Goal: Contribute content: Add original content to the website for others to see

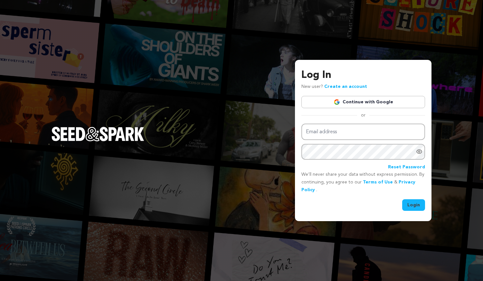
click at [328, 106] on link "Continue with Google" at bounding box center [363, 102] width 124 height 12
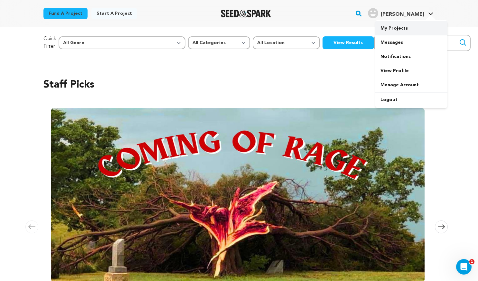
click at [406, 30] on link "My Projects" at bounding box center [411, 28] width 72 height 14
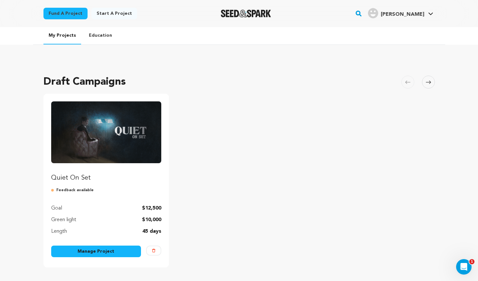
click at [98, 145] on img "Fund Quiet On Set" at bounding box center [106, 132] width 110 height 62
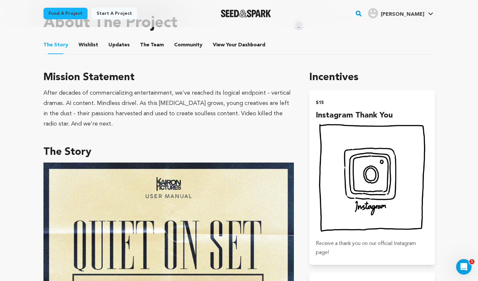
scroll to position [109, 0]
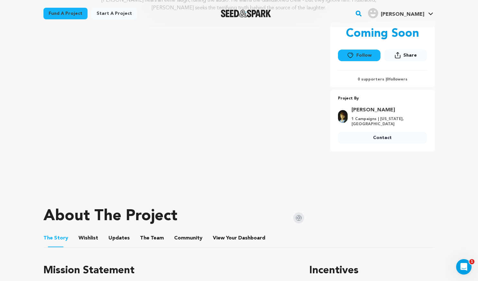
click at [119, 234] on button "Updates" at bounding box center [118, 239] width 15 height 15
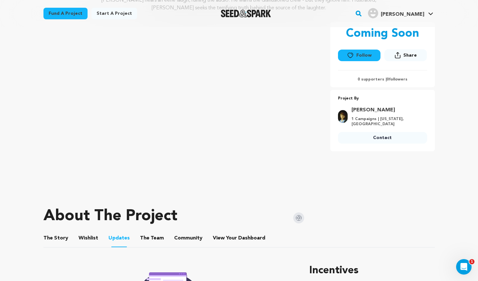
scroll to position [238, 0]
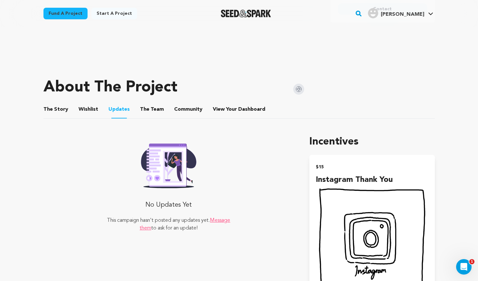
click at [159, 114] on li "The Team The Team" at bounding box center [152, 109] width 24 height 18
click at [199, 113] on ul "The Story The Story Wishlist Wishlist Updates Updates The Team The Team Communi…" at bounding box center [238, 109] width 391 height 18
click at [85, 110] on button "Wishlist" at bounding box center [87, 110] width 15 height 15
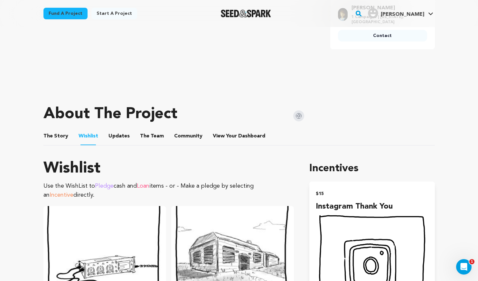
scroll to position [206, 0]
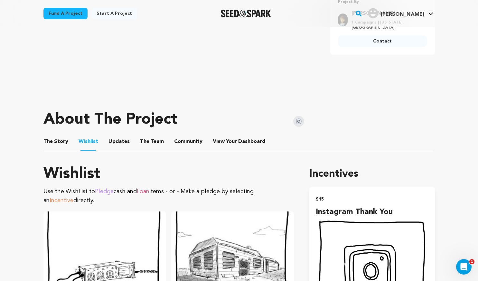
click at [174, 135] on li "Community Community" at bounding box center [188, 142] width 28 height 18
click at [153, 136] on button "The Team" at bounding box center [151, 142] width 15 height 15
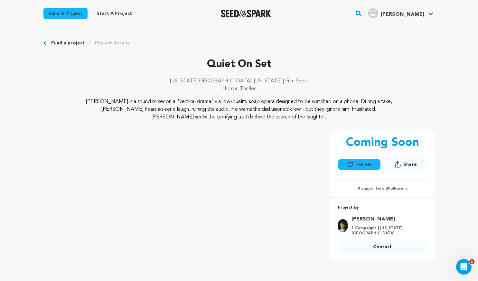
click at [53, 44] on link "Fund a project" at bounding box center [67, 43] width 33 height 6
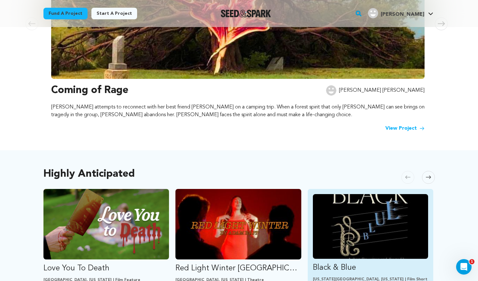
scroll to position [225, 0]
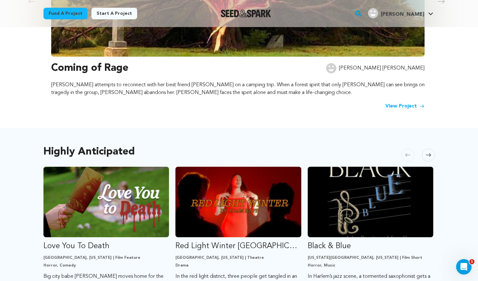
click at [430, 156] on icon at bounding box center [428, 155] width 5 height 3
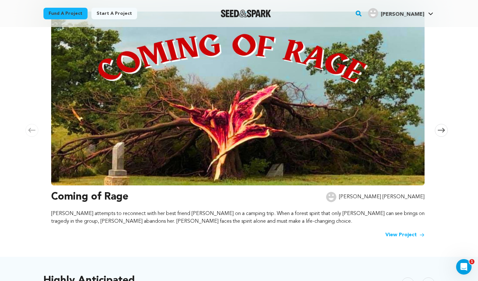
scroll to position [0, 0]
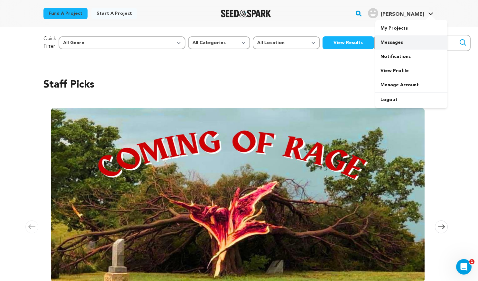
click at [406, 36] on link "Messages" at bounding box center [411, 42] width 72 height 14
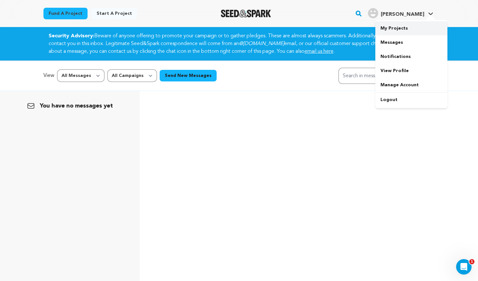
click at [407, 26] on link "My Projects" at bounding box center [411, 28] width 72 height 14
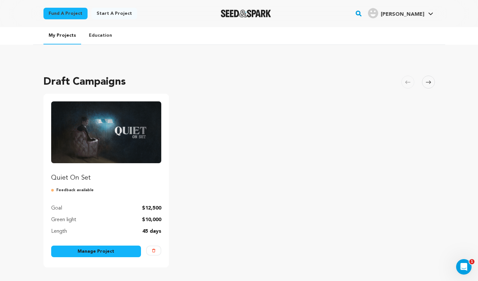
click at [120, 229] on div "Length 45 days" at bounding box center [106, 232] width 110 height 8
click at [104, 246] on link "Manage Project" at bounding box center [96, 252] width 90 height 12
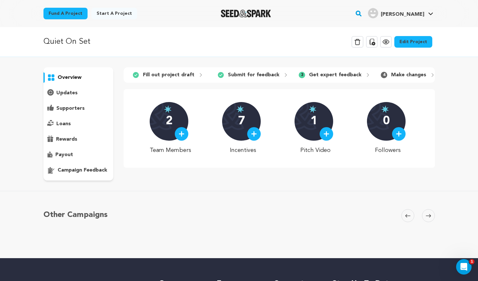
click at [76, 171] on p "campaign feedback" at bounding box center [83, 170] width 50 height 8
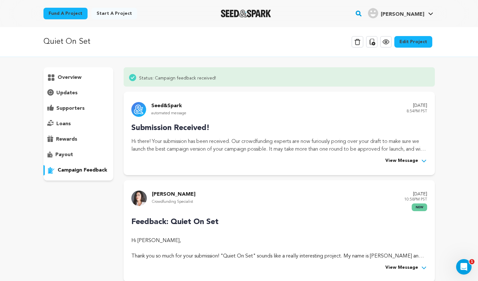
click at [78, 97] on div "updates" at bounding box center [78, 93] width 70 height 10
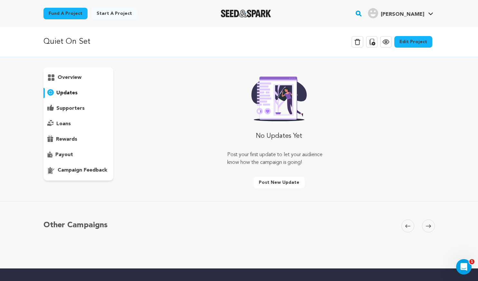
click at [78, 105] on p "supporters" at bounding box center [70, 109] width 28 height 8
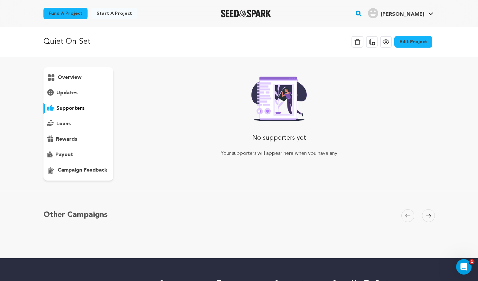
click at [88, 79] on div "overview" at bounding box center [78, 77] width 70 height 10
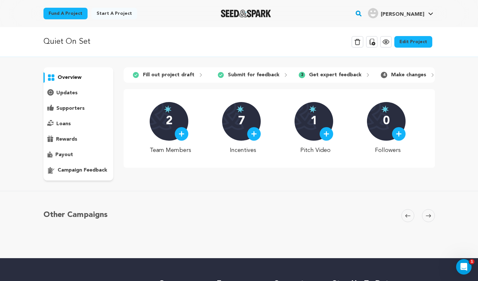
click at [180, 138] on div at bounding box center [182, 134] width 14 height 14
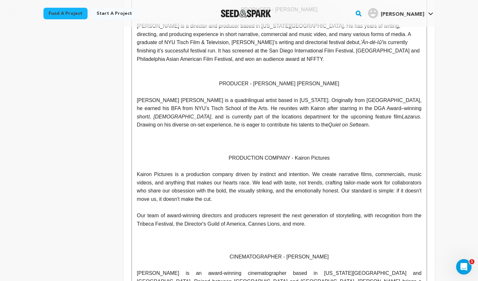
click at [257, 127] on p "Chin Ho Fung is a quadrilingual artist based in New York. Originally from Hong …" at bounding box center [279, 112] width 284 height 33
click at [306, 119] on span ". Drawing on his diverse on-set experience, he is eager to contribute his talen…" at bounding box center [280, 121] width 286 height 14
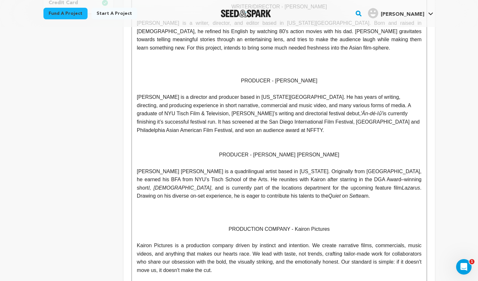
scroll to position [257, 0]
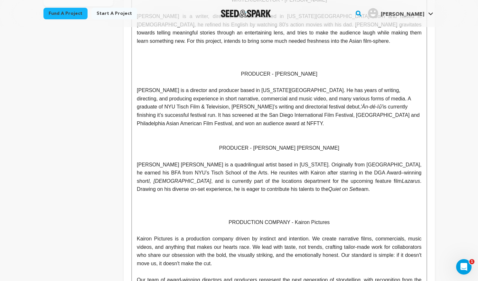
click at [389, 182] on span ". Drawing on his diverse on-set experience, he is eager to contribute his talen…" at bounding box center [280, 185] width 286 height 14
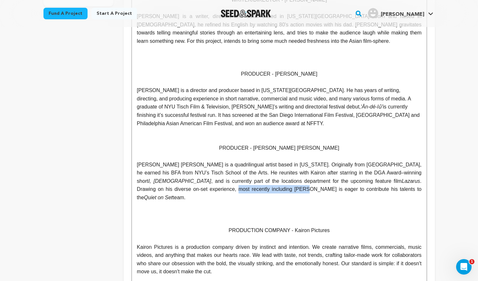
drag, startPoint x: 170, startPoint y: 192, endPoint x: 390, endPoint y: 185, distance: 219.9
click at [390, 185] on p "Chin Ho Fung is a quadrilingual artist based in New York. Originally from Hong …" at bounding box center [279, 181] width 284 height 41
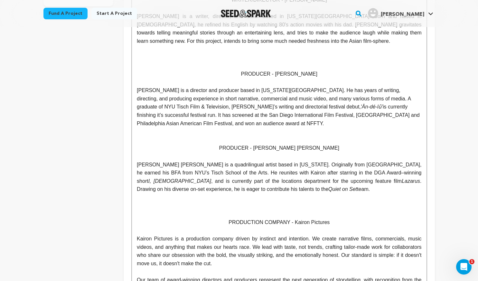
click at [289, 182] on span ". Drawing on his diverse on-set experience, he is eager to contribute his talen…" at bounding box center [280, 185] width 286 height 14
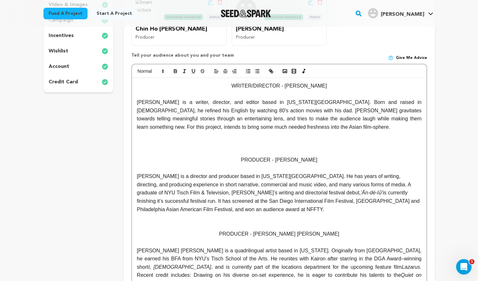
scroll to position [161, 0]
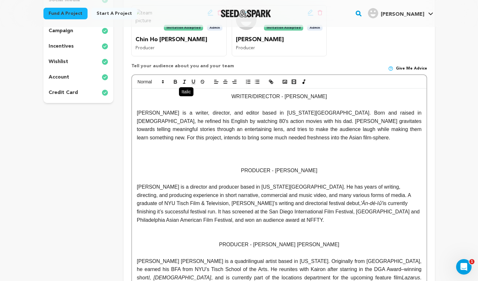
click at [181, 82] on icon "button" at bounding box center [184, 82] width 6 height 6
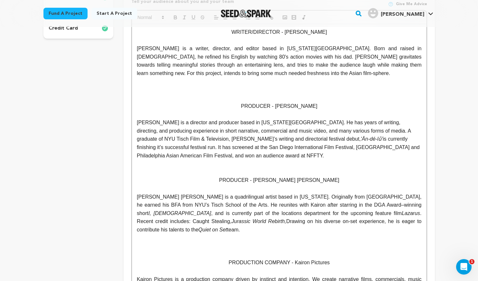
click at [155, 219] on span "Drawing on his diverse on-set experience, he is eager to contribute his talents…" at bounding box center [280, 226] width 286 height 14
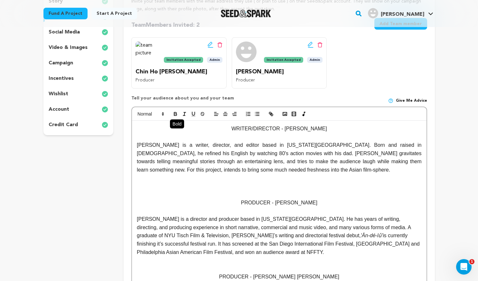
click at [180, 112] on button "button" at bounding box center [175, 114] width 9 height 8
click at [183, 112] on icon "button" at bounding box center [184, 114] width 6 height 6
click at [176, 113] on icon "button" at bounding box center [175, 113] width 2 height 2
click at [186, 114] on icon "button" at bounding box center [184, 114] width 6 height 6
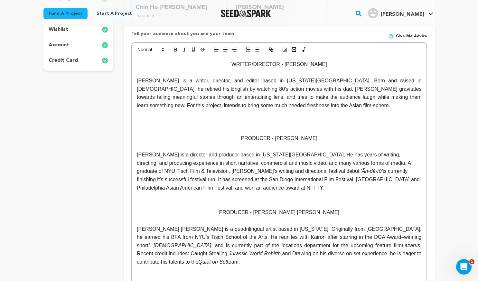
scroll to position [97, 0]
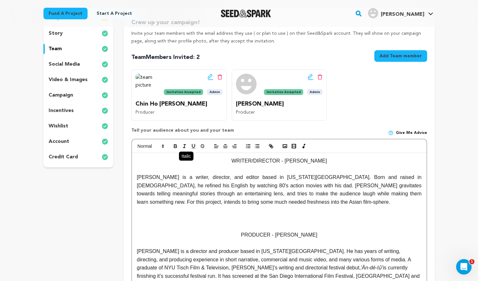
click at [185, 146] on icon "button" at bounding box center [184, 146] width 6 height 6
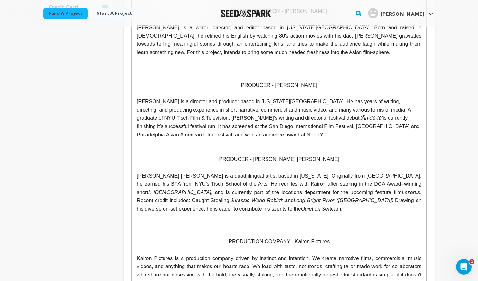
scroll to position [266, 0]
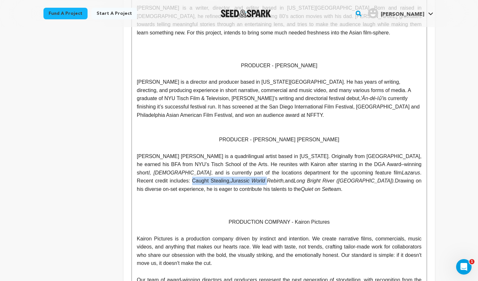
drag, startPoint x: 349, startPoint y: 174, endPoint x: 443, endPoint y: 174, distance: 94.3
click at [443, 174] on div "Back to Project Dashboard Edit Project You have campaign feedback to address! O…" at bounding box center [239, 142] width 412 height 763
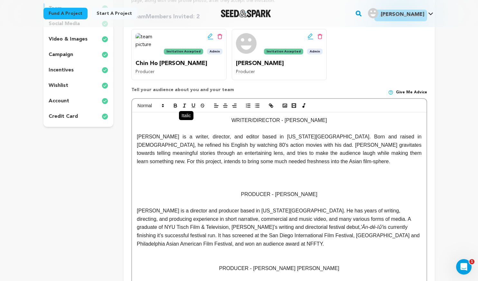
click at [181, 106] on icon "button" at bounding box center [184, 106] width 6 height 6
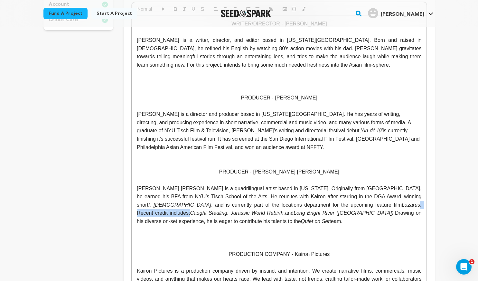
click at [298, 176] on p "PRODUCER - [PERSON_NAME] [PERSON_NAME]" at bounding box center [279, 172] width 284 height 8
click at [180, 236] on p at bounding box center [279, 238] width 284 height 8
click at [254, 229] on p at bounding box center [279, 230] width 284 height 8
click at [315, 210] on span "Drawing on his diverse on-set experience, he is eager to contribute his talents…" at bounding box center [280, 217] width 286 height 14
click at [197, 189] on span "[PERSON_NAME] [PERSON_NAME] is a quadrilingual artist based in [US_STATE]. Orig…" at bounding box center [280, 197] width 286 height 22
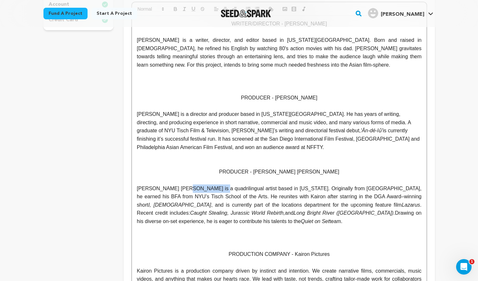
click at [197, 189] on span "[PERSON_NAME] [PERSON_NAME] is a quadrilingual artist based in [US_STATE]. Orig…" at bounding box center [280, 197] width 286 height 22
click at [227, 204] on span ", and is currently part of the locations department for the upcoming feature fi…" at bounding box center [306, 204] width 191 height 5
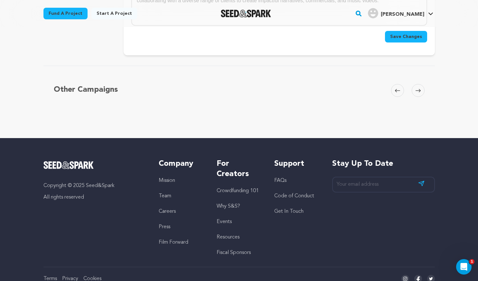
scroll to position [620, 0]
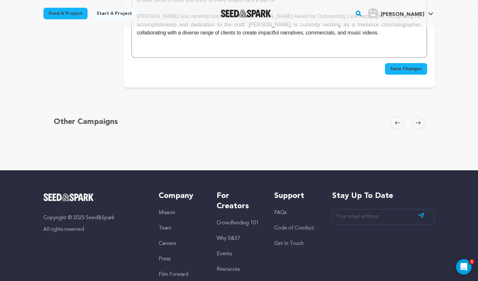
click at [415, 66] on span "Save Changes" at bounding box center [406, 69] width 32 height 6
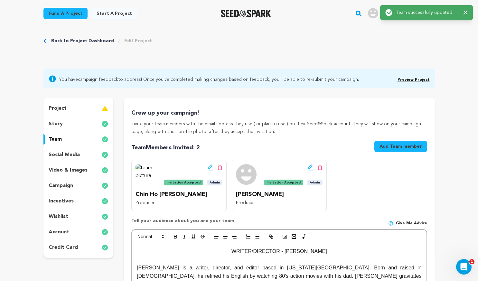
scroll to position [0, 0]
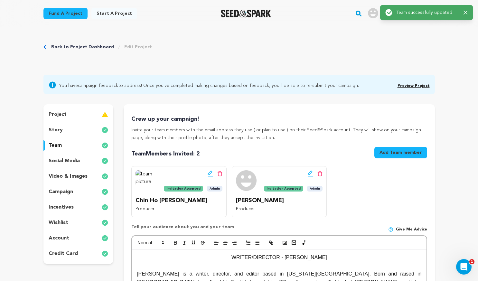
click at [79, 114] on div "project" at bounding box center [78, 114] width 70 height 10
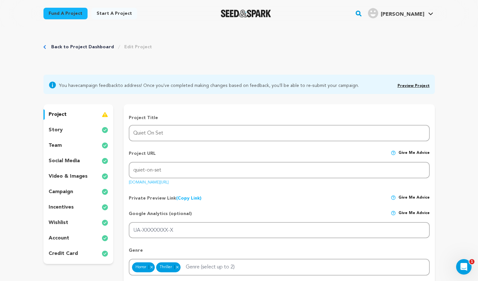
click at [80, 44] on link "Back to Project Dashboard" at bounding box center [82, 47] width 63 height 6
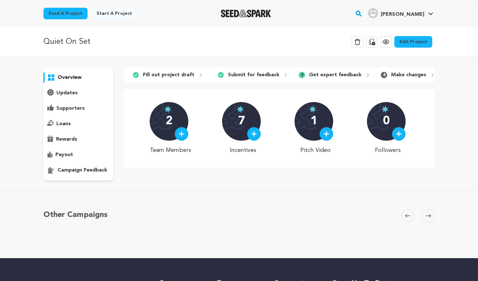
click at [390, 44] on icon at bounding box center [386, 42] width 8 height 8
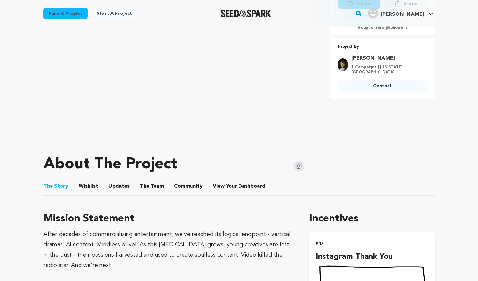
scroll to position [161, 0]
click at [151, 187] on button "The Team" at bounding box center [151, 187] width 15 height 15
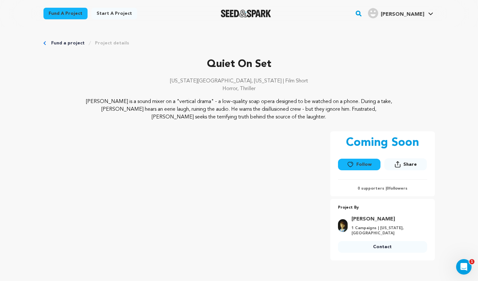
scroll to position [161, 0]
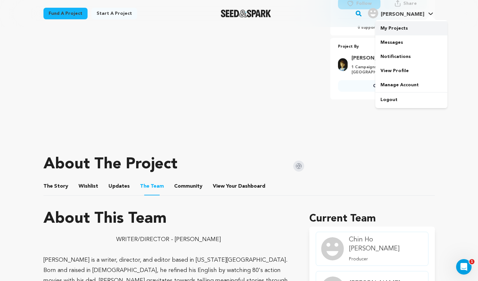
click at [405, 25] on link "My Projects" at bounding box center [411, 28] width 72 height 14
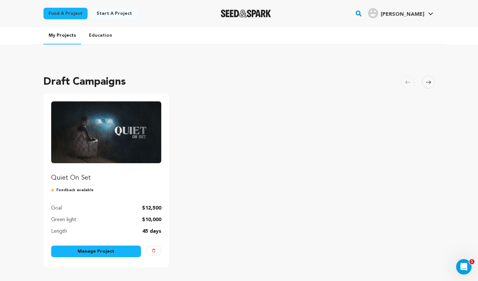
click at [97, 252] on link "Manage Project" at bounding box center [96, 252] width 90 height 12
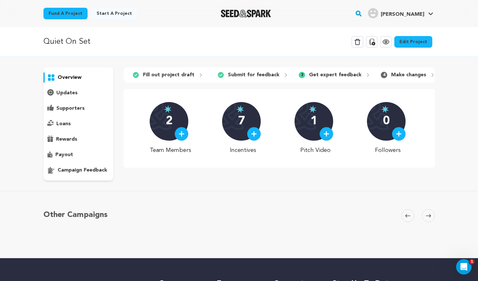
click at [178, 141] on div "2" at bounding box center [169, 121] width 39 height 39
click at [193, 138] on div "2 Team Members 7 Incentives 1 Pitch Video 0 Followers" at bounding box center [279, 128] width 259 height 53
click at [188, 139] on div at bounding box center [182, 134] width 14 height 14
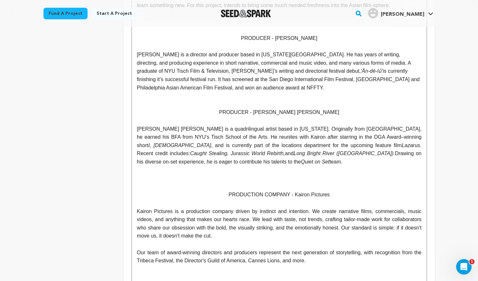
scroll to position [322, 0]
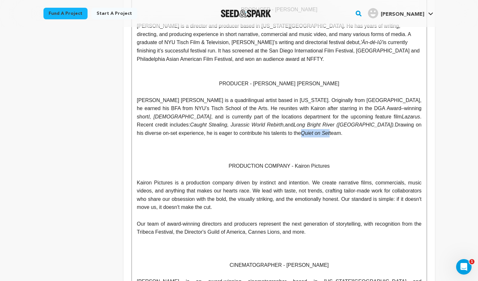
drag, startPoint x: 164, startPoint y: 134, endPoint x: 118, endPoint y: 132, distance: 45.7
click at [118, 132] on div "project story team social media video & images campaign incentives wishlist" at bounding box center [238, 83] width 391 height 603
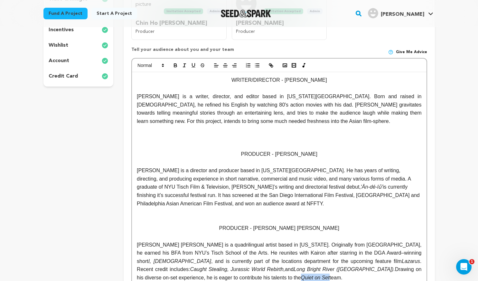
scroll to position [64, 0]
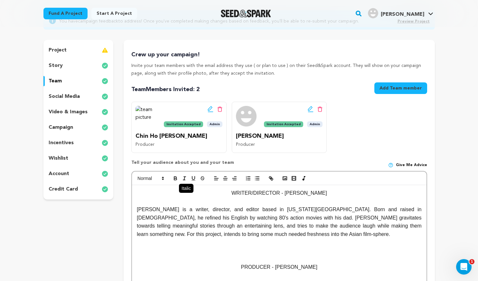
click at [185, 176] on icon "button" at bounding box center [184, 178] width 6 height 6
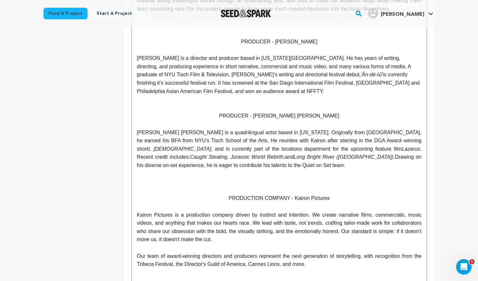
click at [207, 167] on p "[PERSON_NAME] [PERSON_NAME] is a quadrilingual artist based in [US_STATE]. Orig…" at bounding box center [279, 148] width 284 height 41
drag, startPoint x: 165, startPoint y: 166, endPoint x: 114, endPoint y: 163, distance: 51.9
click at [114, 163] on div "project story team social media video & images campaign incentives wishlist" at bounding box center [238, 116] width 391 height 603
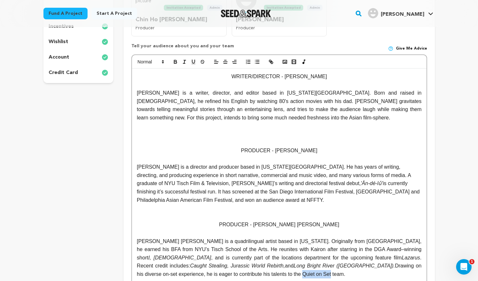
scroll to position [161, 0]
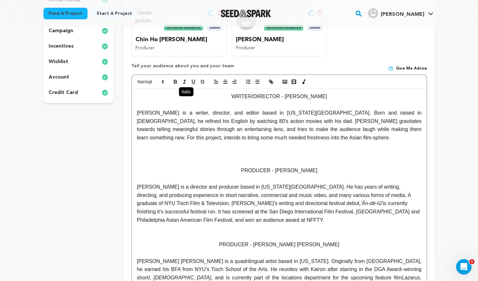
click at [186, 79] on icon "button" at bounding box center [184, 82] width 6 height 6
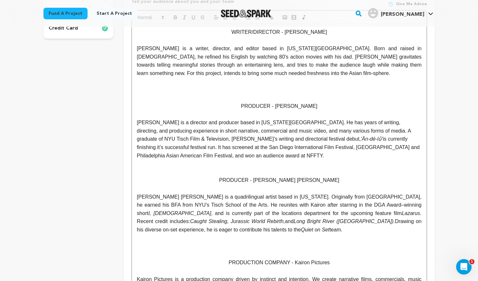
click at [213, 155] on p "[PERSON_NAME] is a director and producer based in [US_STATE][GEOGRAPHIC_DATA]. …" at bounding box center [279, 138] width 284 height 41
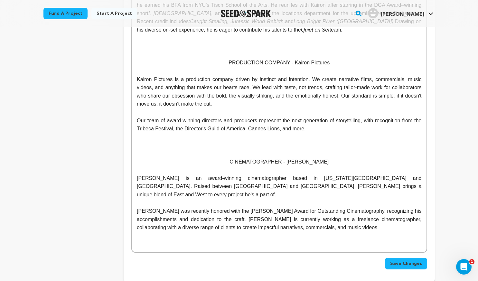
scroll to position [451, 0]
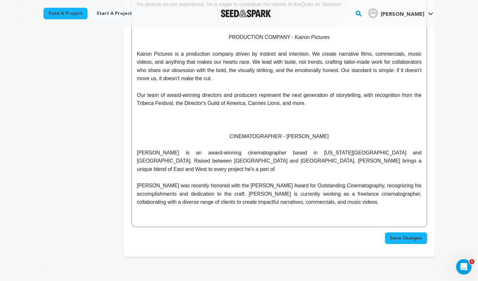
click at [419, 235] on span "Save Changes" at bounding box center [406, 238] width 32 height 6
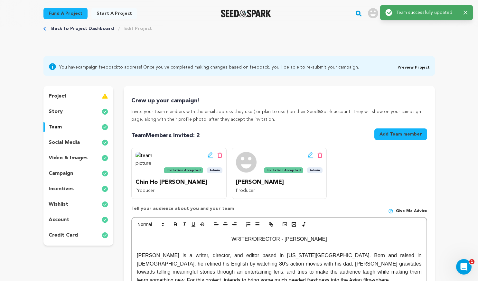
scroll to position [0, 0]
